Goal: Navigation & Orientation: Find specific page/section

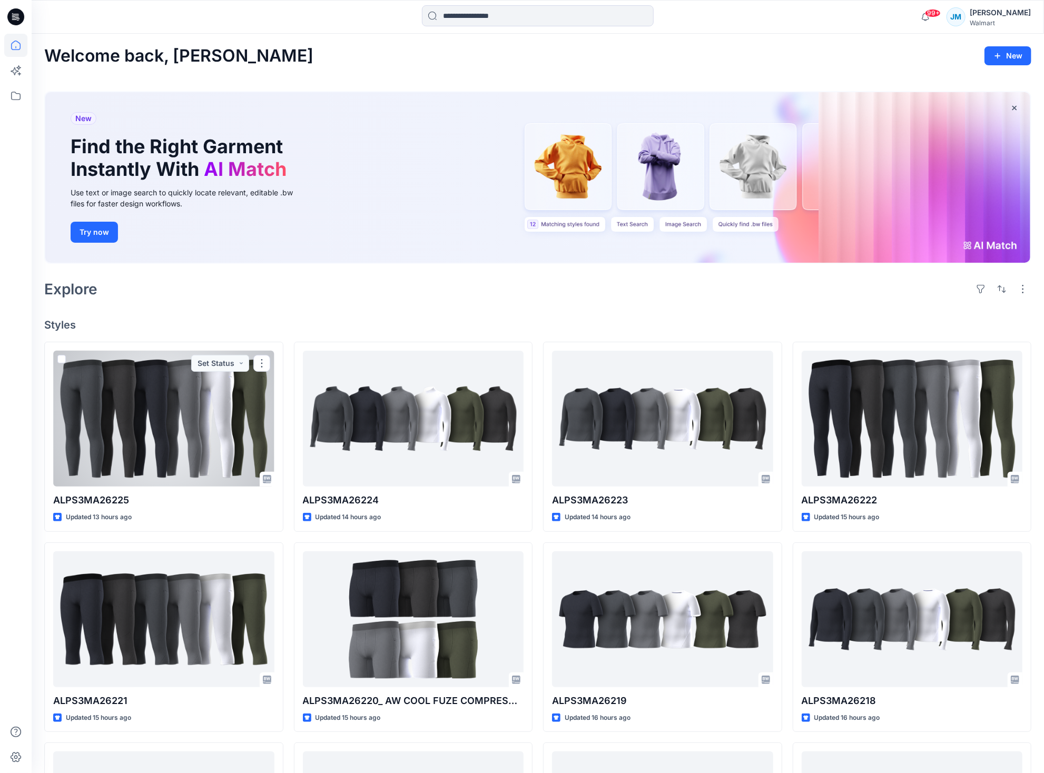
click at [243, 424] on div at bounding box center [163, 419] width 221 height 136
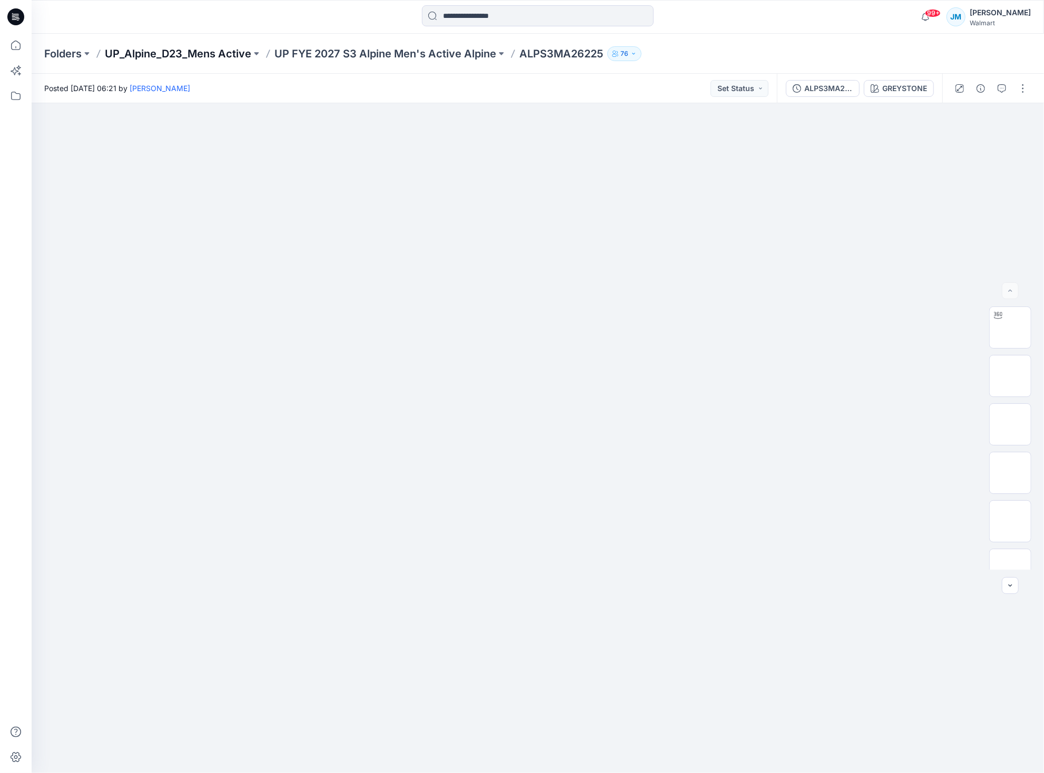
click at [244, 53] on p "UP_Alpine_D23_Mens Active" at bounding box center [178, 53] width 146 height 15
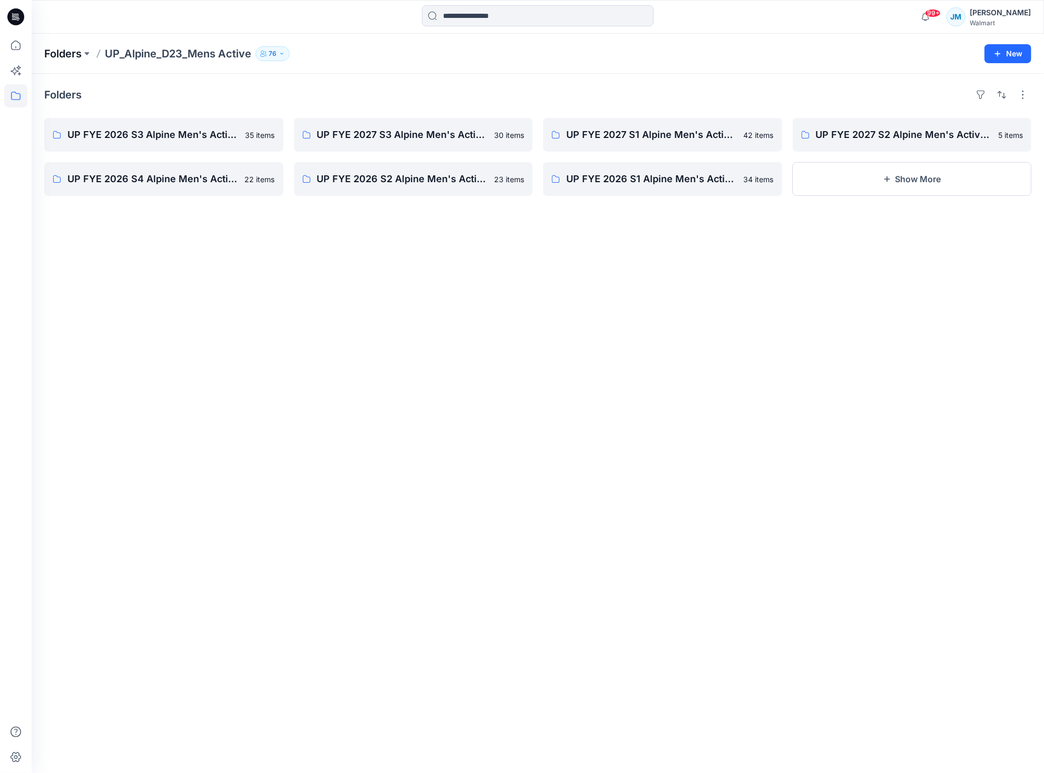
click at [72, 51] on p "Folders" at bounding box center [62, 53] width 37 height 15
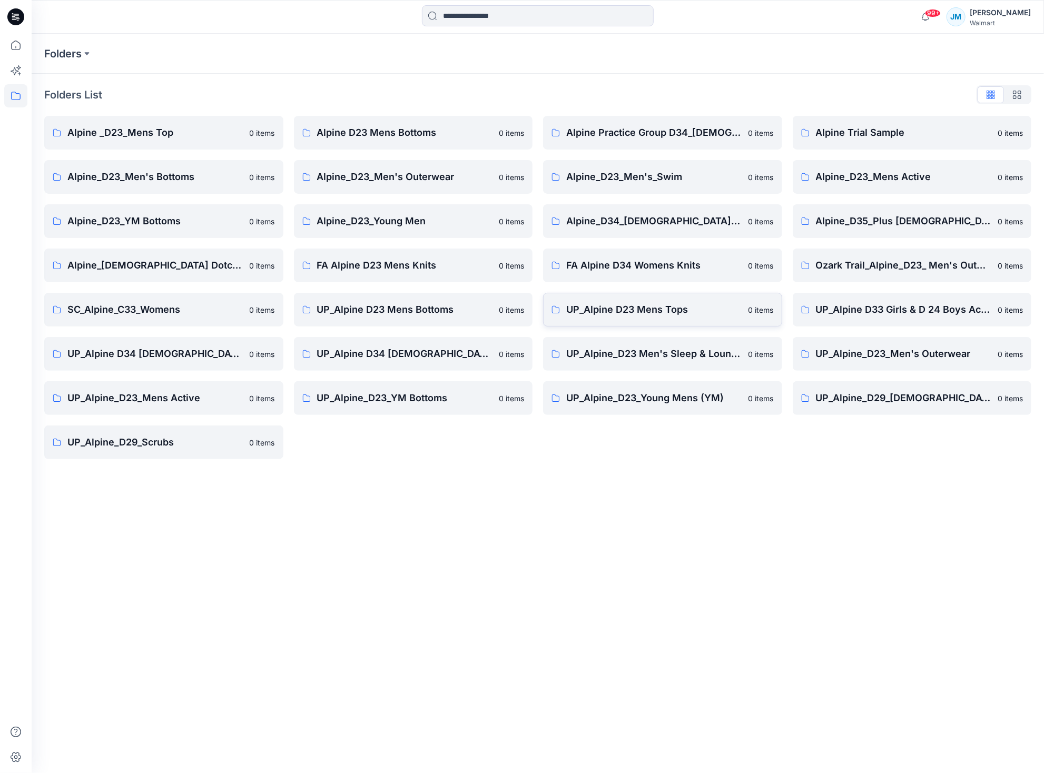
click at [625, 314] on p "UP_Alpine D23 Mens Tops" at bounding box center [654, 309] width 176 height 15
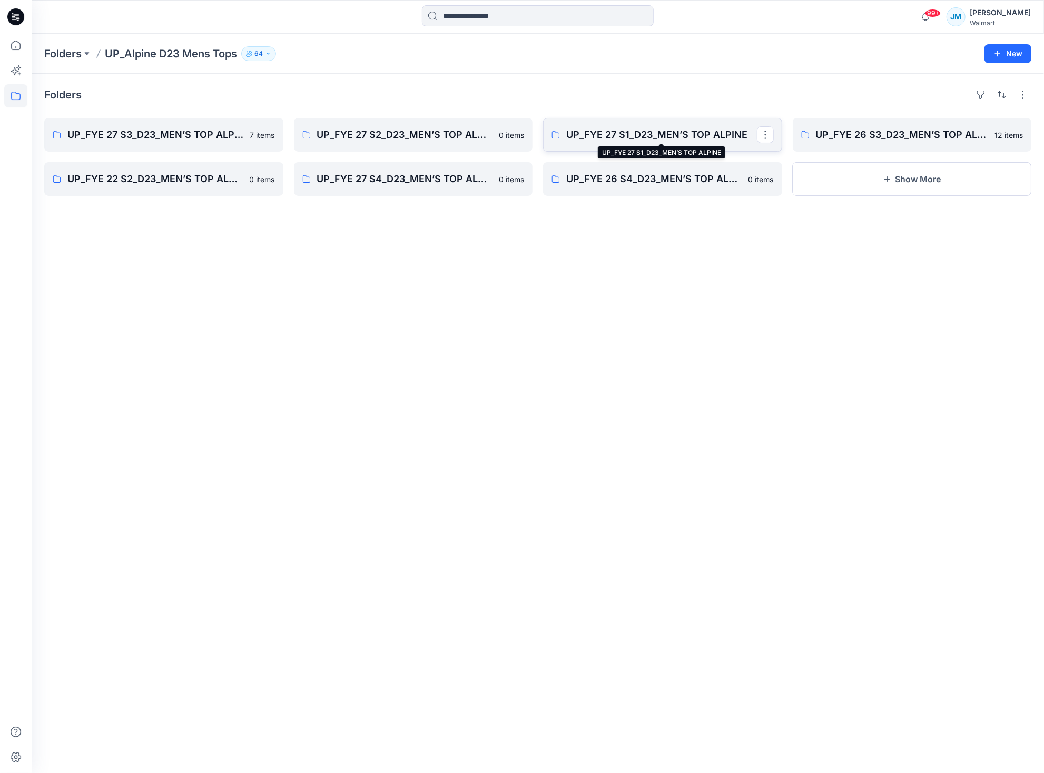
click at [602, 141] on p "UP_FYE 27 S1_D23_MEN’S TOP ALPINE" at bounding box center [661, 134] width 191 height 15
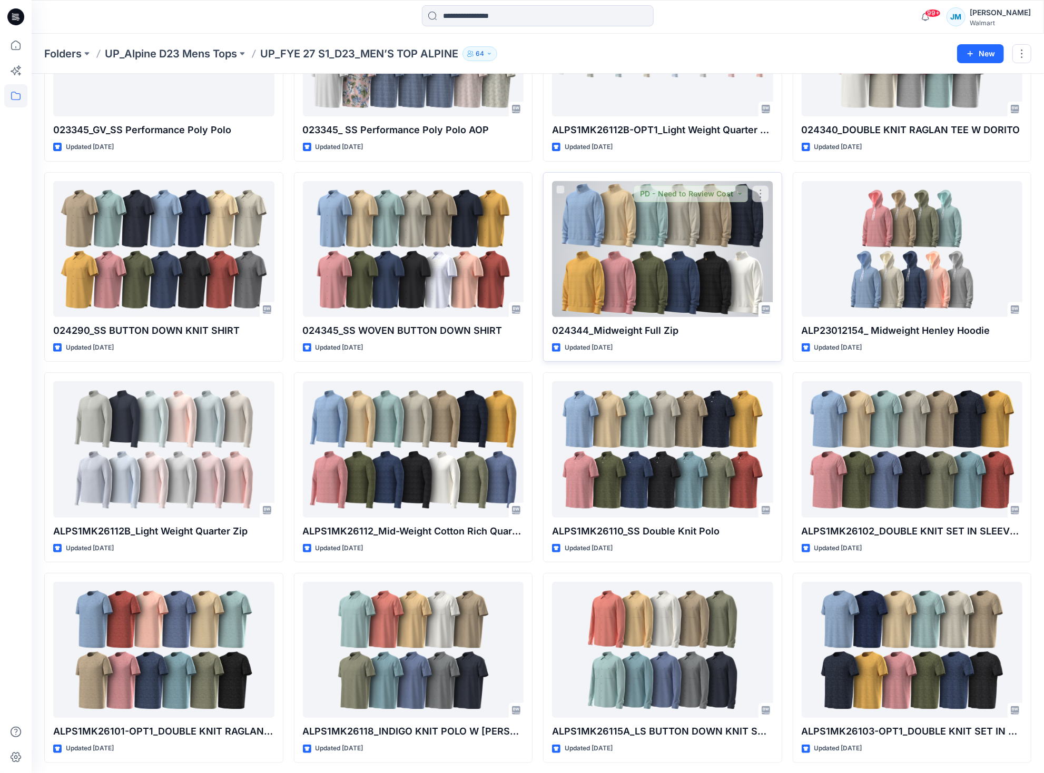
scroll to position [146, 0]
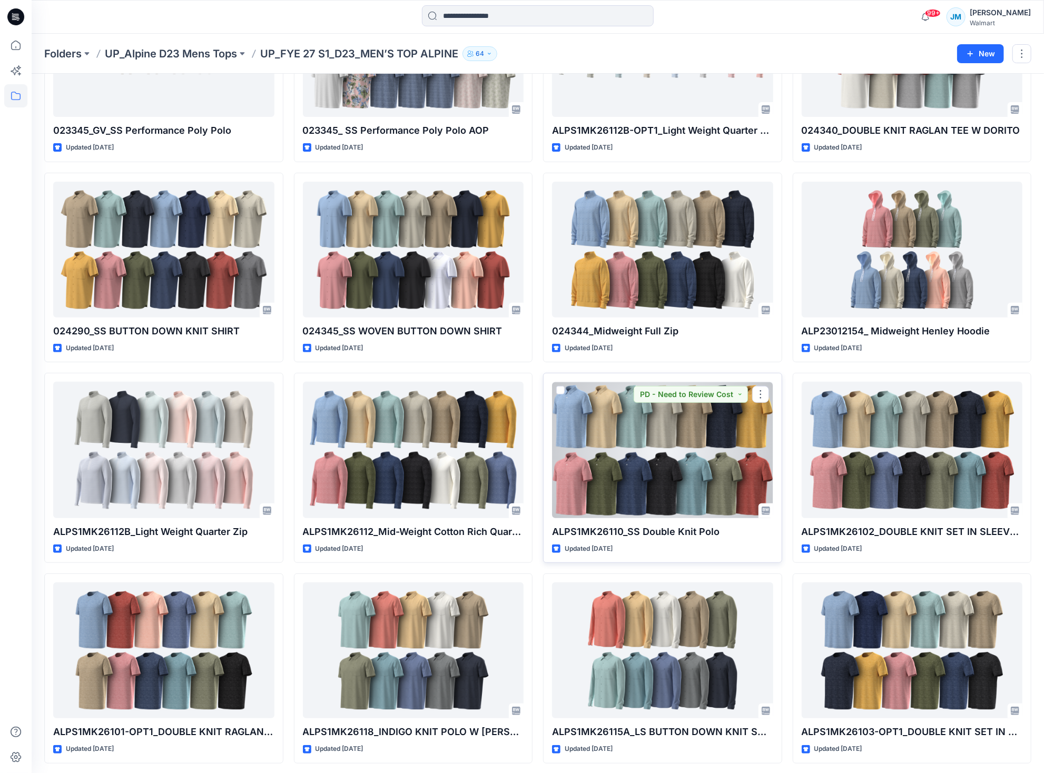
click at [689, 473] on div at bounding box center [662, 450] width 221 height 136
